Goal: Information Seeking & Learning: Learn about a topic

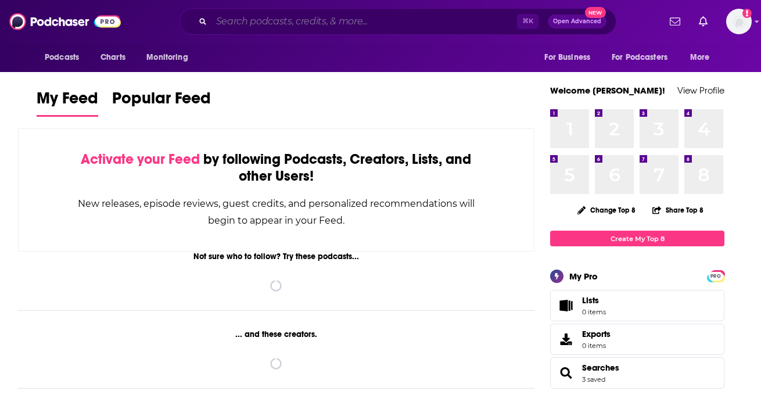
click at [340, 24] on input "Search podcasts, credits, & more..." at bounding box center [363, 21] width 305 height 19
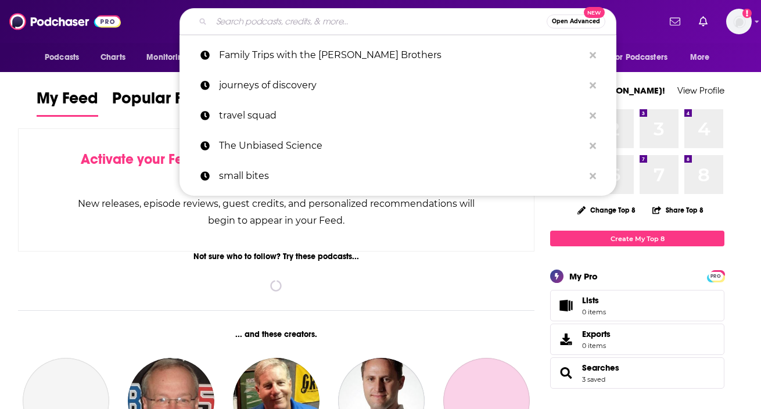
paste input "Travel Squad Podcast"
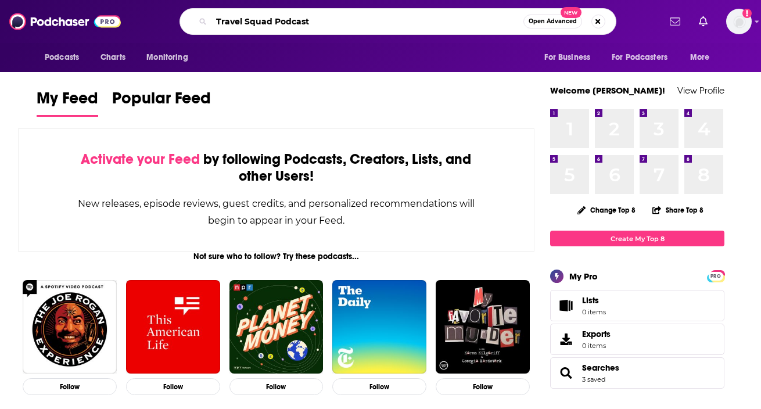
type input "Travel Squad Podcast"
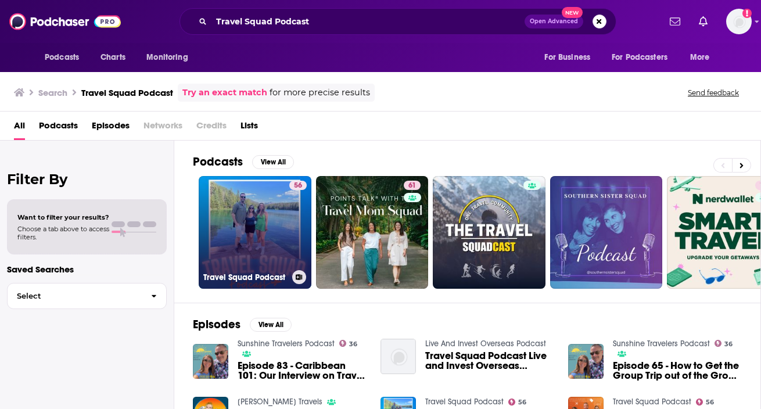
click at [248, 232] on link "56 Travel Squad Podcast" at bounding box center [255, 232] width 113 height 113
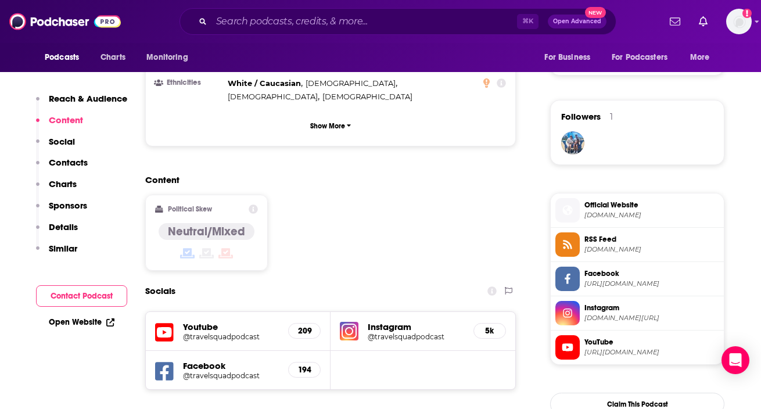
scroll to position [803, 0]
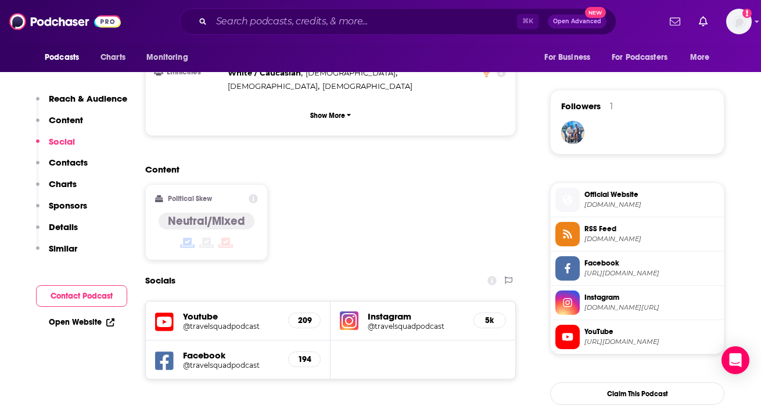
click at [561, 304] on icon at bounding box center [567, 302] width 13 height 10
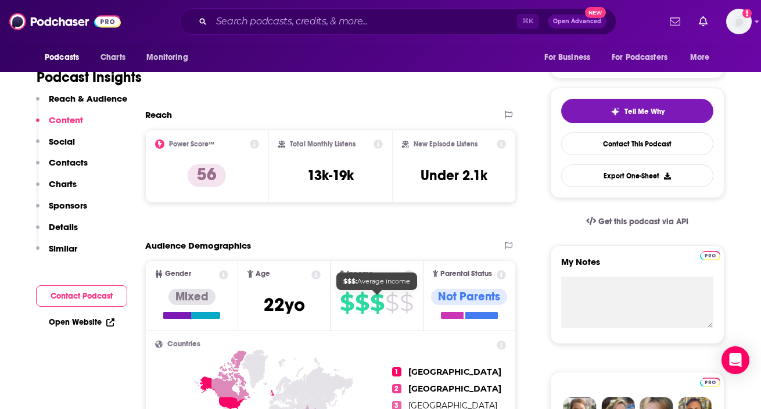
scroll to position [225, 0]
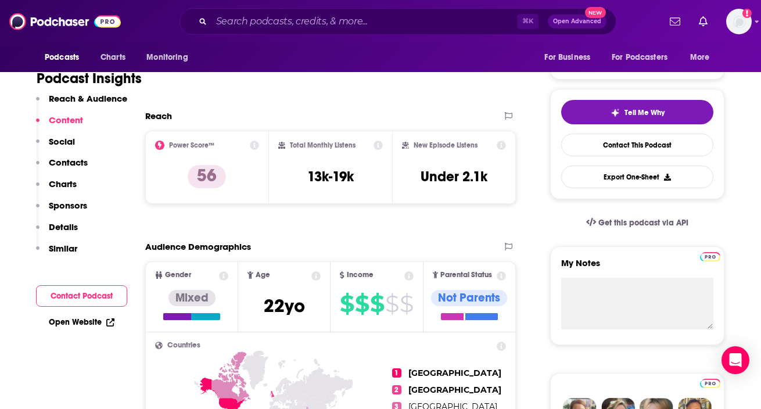
click at [255, 145] on icon at bounding box center [254, 144] width 9 height 9
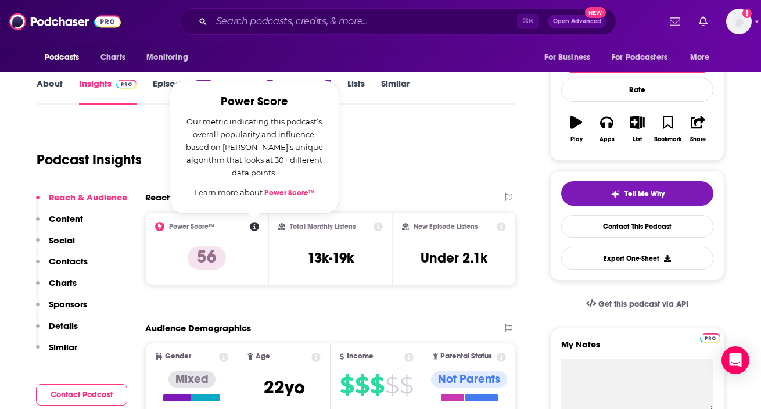
scroll to position [132, 0]
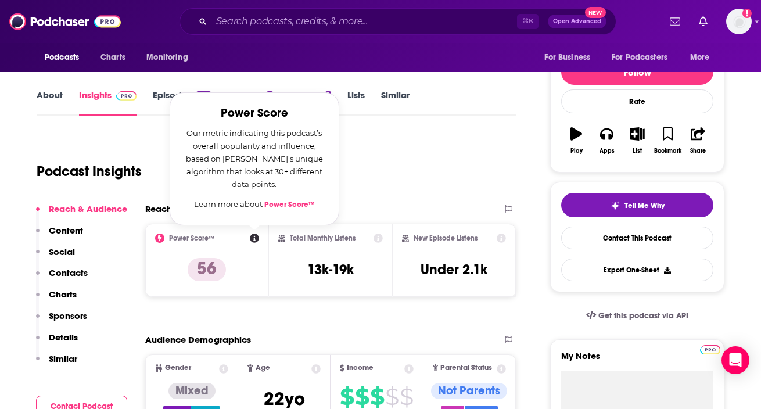
click at [408, 139] on div "Podcast Insights" at bounding box center [272, 164] width 470 height 59
